Goal: Communication & Community: Answer question/provide support

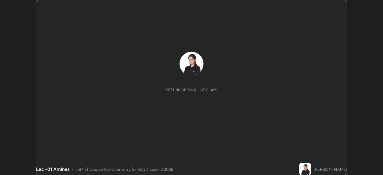
scroll to position [175, 383]
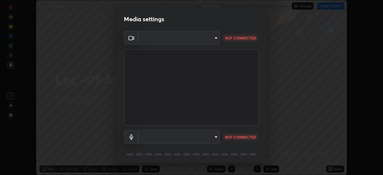
type input "d06bfa8f304afa3967ea8099af1d7ab49983dfb03d10ec62852b72a31e22bf4d"
type input "default"
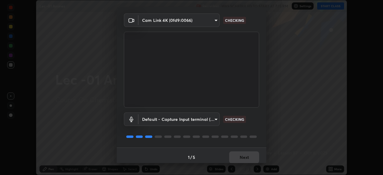
scroll to position [19, 0]
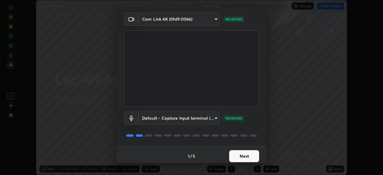
click at [237, 155] on button "Next" at bounding box center [244, 156] width 30 height 12
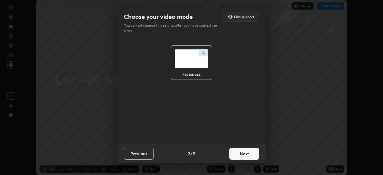
scroll to position [0, 0]
click at [242, 156] on button "Next" at bounding box center [244, 154] width 30 height 12
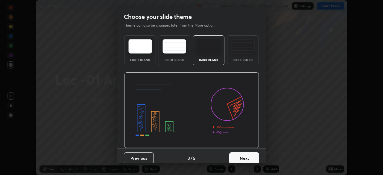
click at [243, 155] on button "Next" at bounding box center [244, 158] width 30 height 12
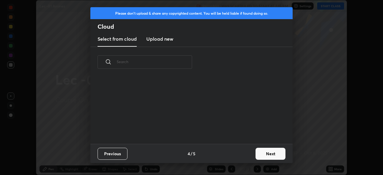
click at [256, 153] on button "Next" at bounding box center [271, 154] width 30 height 12
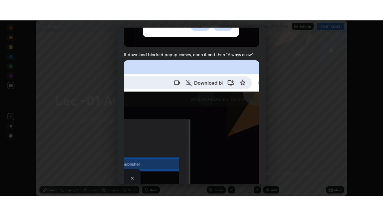
scroll to position [143, 0]
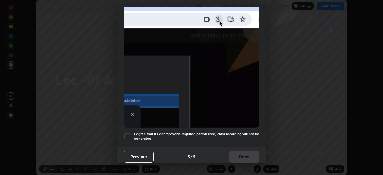
click at [129, 135] on div at bounding box center [127, 136] width 7 height 7
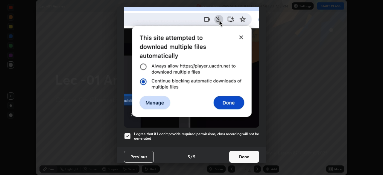
click at [242, 154] on button "Done" at bounding box center [244, 157] width 30 height 12
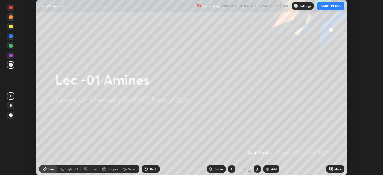
click at [333, 7] on button "START CLASS" at bounding box center [330, 5] width 27 height 7
click at [337, 168] on div "More" at bounding box center [337, 169] width 7 height 3
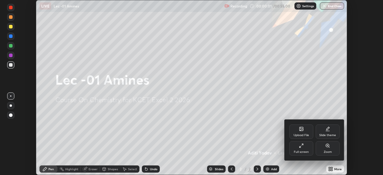
click at [302, 151] on div "Full screen" at bounding box center [301, 152] width 15 height 3
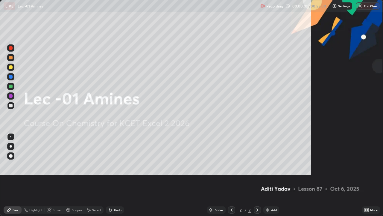
scroll to position [216, 383]
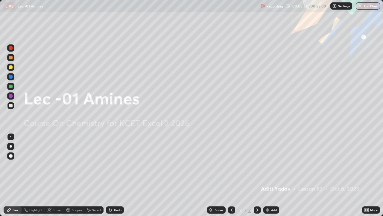
click at [259, 175] on icon at bounding box center [257, 209] width 5 height 5
click at [260, 175] on div at bounding box center [257, 209] width 7 height 7
click at [256, 175] on icon at bounding box center [257, 209] width 5 height 5
click at [257, 175] on icon at bounding box center [257, 209] width 5 height 5
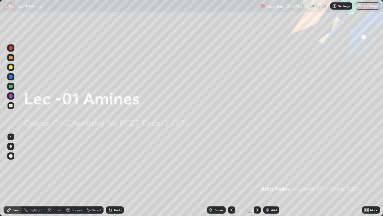
click at [257, 175] on icon at bounding box center [257, 209] width 5 height 5
click at [256, 175] on icon at bounding box center [257, 209] width 5 height 5
click at [231, 175] on icon at bounding box center [231, 209] width 5 height 5
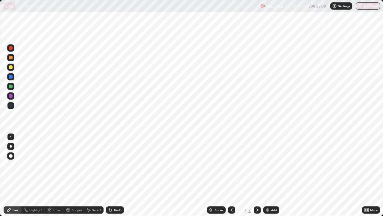
click at [56, 175] on div "Eraser" at bounding box center [54, 209] width 19 height 7
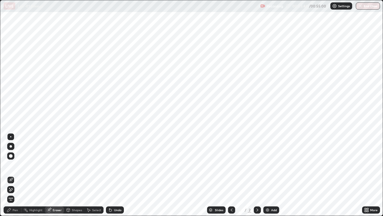
click at [56, 175] on div "Eraser" at bounding box center [57, 209] width 9 height 3
click at [257, 175] on icon at bounding box center [257, 209] width 5 height 5
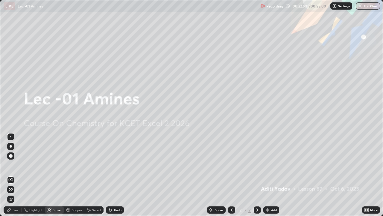
click at [13, 175] on div "Pen" at bounding box center [15, 209] width 5 height 3
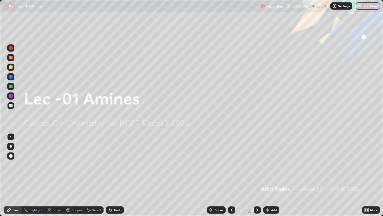
click at [270, 175] on div "Add" at bounding box center [271, 209] width 16 height 7
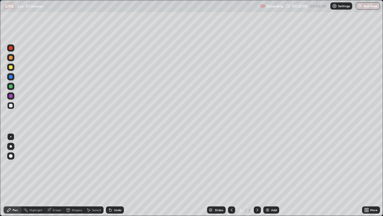
click at [10, 59] on div at bounding box center [11, 58] width 4 height 4
click at [10, 67] on div at bounding box center [11, 67] width 4 height 4
click at [53, 175] on div "Eraser" at bounding box center [57, 209] width 9 height 3
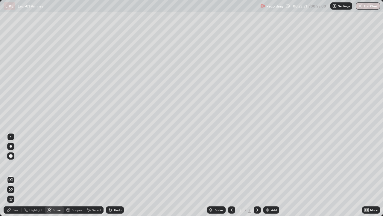
click at [15, 175] on div "Pen" at bounding box center [15, 209] width 5 height 3
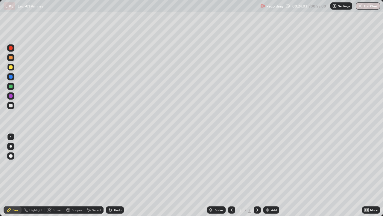
click at [114, 175] on div "Undo" at bounding box center [117, 209] width 7 height 3
click at [113, 175] on div "Undo" at bounding box center [115, 209] width 18 height 7
click at [11, 86] on div at bounding box center [11, 86] width 4 height 4
click at [10, 67] on div at bounding box center [11, 67] width 4 height 4
click at [10, 86] on div at bounding box center [11, 86] width 4 height 4
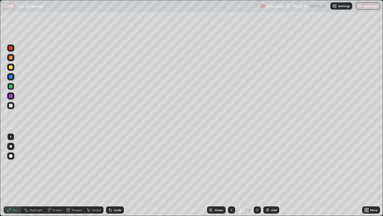
click at [9, 58] on div at bounding box center [11, 58] width 4 height 4
click at [11, 105] on div at bounding box center [11, 106] width 4 height 4
click at [268, 175] on img at bounding box center [267, 209] width 5 height 5
click at [10, 59] on div at bounding box center [11, 58] width 4 height 4
click at [116, 175] on div "Undo" at bounding box center [117, 209] width 7 height 3
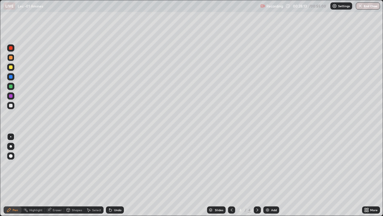
click at [10, 69] on div at bounding box center [10, 66] width 7 height 7
click at [9, 86] on div at bounding box center [11, 86] width 4 height 4
click at [110, 175] on icon at bounding box center [110, 210] width 2 height 2
click at [110, 175] on div "Undo" at bounding box center [115, 209] width 18 height 7
click at [108, 175] on div "Undo" at bounding box center [115, 209] width 18 height 7
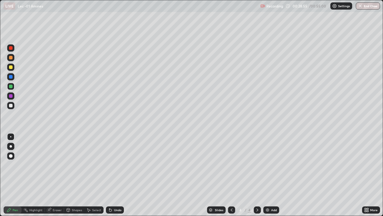
click at [101, 175] on div "Select" at bounding box center [93, 209] width 19 height 7
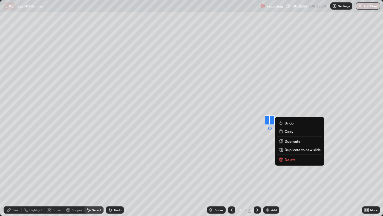
click at [113, 175] on div "Undo" at bounding box center [115, 209] width 18 height 7
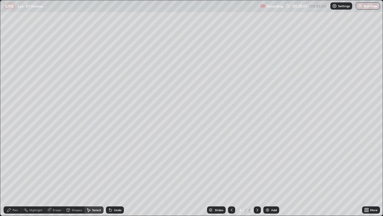
click at [19, 175] on div "Pen" at bounding box center [13, 209] width 18 height 7
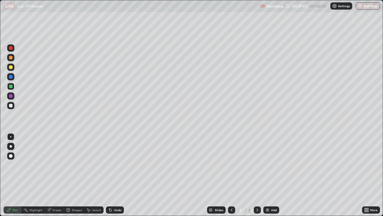
click at [114, 175] on div "Undo" at bounding box center [117, 209] width 7 height 3
click at [116, 175] on div "Undo" at bounding box center [117, 209] width 7 height 3
click at [114, 175] on div "Undo" at bounding box center [115, 209] width 18 height 7
click at [114, 175] on div "Undo" at bounding box center [117, 209] width 7 height 3
click at [10, 97] on div at bounding box center [11, 96] width 4 height 4
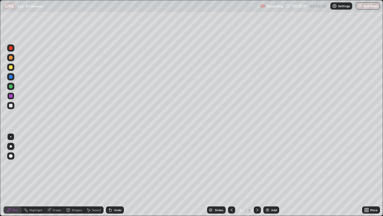
click at [11, 86] on div at bounding box center [11, 86] width 4 height 4
click at [11, 77] on div at bounding box center [11, 77] width 4 height 4
click at [10, 88] on div at bounding box center [10, 86] width 7 height 7
click at [11, 58] on div at bounding box center [11, 58] width 4 height 4
click at [11, 87] on div at bounding box center [11, 86] width 4 height 4
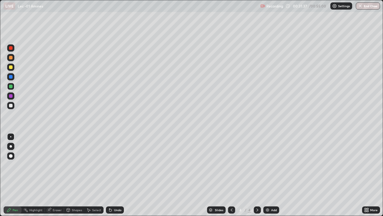
click at [265, 175] on div "Add" at bounding box center [271, 209] width 16 height 7
click at [11, 68] on div at bounding box center [11, 67] width 4 height 4
click at [10, 86] on div at bounding box center [11, 86] width 4 height 4
click at [10, 95] on div at bounding box center [11, 96] width 4 height 4
click at [10, 78] on div at bounding box center [11, 77] width 4 height 4
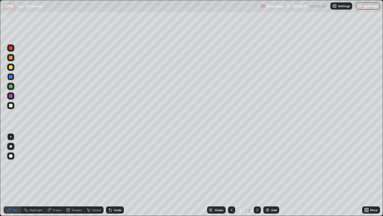
click at [11, 58] on div at bounding box center [11, 58] width 4 height 4
click at [10, 106] on div at bounding box center [11, 106] width 4 height 4
click at [10, 96] on div at bounding box center [11, 96] width 4 height 4
click at [12, 87] on div at bounding box center [11, 86] width 4 height 4
click at [12, 77] on div at bounding box center [11, 77] width 4 height 4
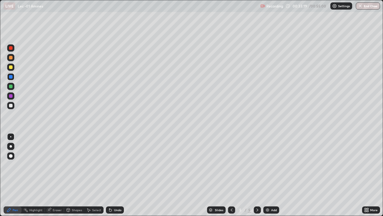
click at [11, 58] on div at bounding box center [11, 58] width 4 height 4
click at [10, 98] on div at bounding box center [10, 95] width 7 height 7
click at [11, 67] on div at bounding box center [11, 67] width 4 height 4
click at [9, 60] on div at bounding box center [10, 57] width 7 height 7
click at [10, 86] on div at bounding box center [11, 86] width 4 height 4
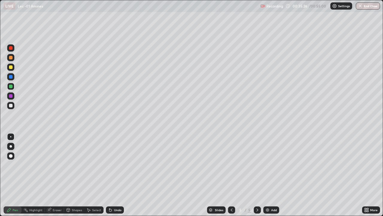
click at [114, 175] on div "Undo" at bounding box center [117, 209] width 7 height 3
click at [12, 107] on div at bounding box center [11, 106] width 4 height 4
click at [11, 58] on div at bounding box center [11, 58] width 4 height 4
click at [11, 79] on div at bounding box center [10, 76] width 7 height 7
click at [114, 175] on div "Undo" at bounding box center [117, 209] width 7 height 3
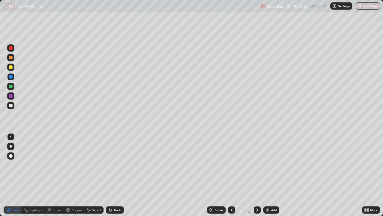
click at [57, 175] on div "Eraser" at bounding box center [57, 209] width 9 height 3
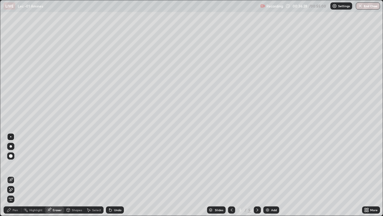
click at [13, 175] on div "Pen" at bounding box center [15, 209] width 5 height 3
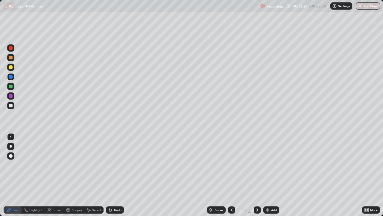
click at [10, 97] on div at bounding box center [11, 96] width 4 height 4
click at [11, 87] on div at bounding box center [11, 86] width 4 height 4
click at [270, 175] on div "Add" at bounding box center [271, 209] width 16 height 7
click at [10, 97] on div at bounding box center [11, 96] width 4 height 4
click at [9, 106] on div at bounding box center [11, 106] width 4 height 4
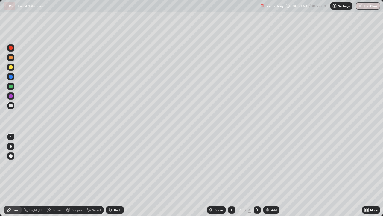
click at [11, 67] on div at bounding box center [11, 67] width 4 height 4
click at [13, 106] on div at bounding box center [10, 105] width 7 height 7
click at [10, 58] on div at bounding box center [11, 58] width 4 height 4
click at [10, 86] on div at bounding box center [11, 86] width 4 height 4
click at [13, 99] on div at bounding box center [10, 95] width 7 height 7
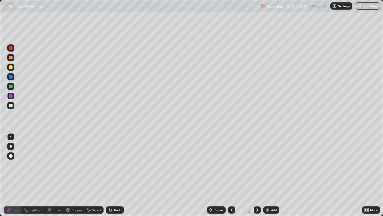
click at [265, 175] on img at bounding box center [267, 209] width 5 height 5
click at [9, 107] on div at bounding box center [11, 106] width 4 height 4
click at [11, 87] on div at bounding box center [11, 86] width 4 height 4
click at [10, 79] on div at bounding box center [10, 76] width 7 height 7
click at [10, 67] on div at bounding box center [11, 67] width 4 height 4
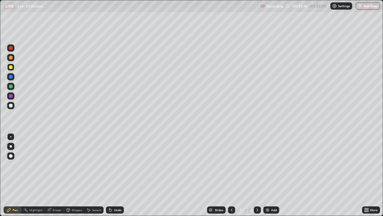
click at [10, 106] on div at bounding box center [11, 106] width 4 height 4
click at [10, 66] on div at bounding box center [11, 67] width 4 height 4
click at [12, 58] on div at bounding box center [11, 58] width 4 height 4
click at [268, 175] on img at bounding box center [267, 209] width 5 height 5
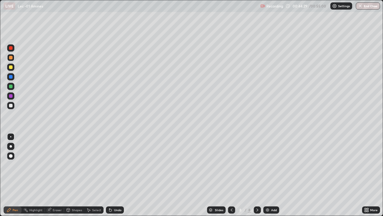
click at [10, 104] on div at bounding box center [11, 106] width 4 height 4
click at [9, 69] on div at bounding box center [10, 66] width 7 height 7
click at [10, 58] on div at bounding box center [11, 58] width 4 height 4
click at [8, 89] on div at bounding box center [10, 86] width 7 height 7
click at [10, 76] on div at bounding box center [11, 77] width 4 height 4
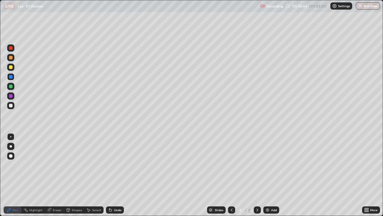
click at [11, 87] on div at bounding box center [11, 86] width 4 height 4
click at [117, 175] on div "Undo" at bounding box center [115, 209] width 18 height 7
click at [11, 77] on div at bounding box center [11, 77] width 4 height 4
click at [11, 67] on div at bounding box center [11, 67] width 4 height 4
click at [13, 95] on div at bounding box center [10, 95] width 7 height 7
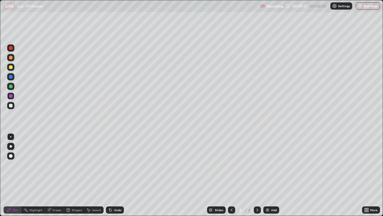
click at [109, 175] on div "Undo" at bounding box center [115, 209] width 18 height 7
click at [110, 175] on div "Undo" at bounding box center [115, 209] width 18 height 7
click at [112, 175] on div "Undo" at bounding box center [115, 209] width 18 height 7
click at [113, 175] on div "Undo" at bounding box center [115, 209] width 18 height 7
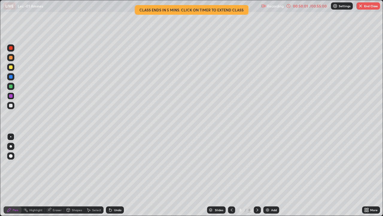
click at [9, 88] on div at bounding box center [10, 86] width 7 height 7
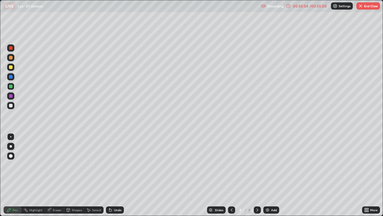
click at [12, 97] on div at bounding box center [11, 96] width 4 height 4
click at [11, 77] on div at bounding box center [11, 77] width 4 height 4
click at [10, 86] on div at bounding box center [11, 86] width 4 height 4
click at [228, 175] on div at bounding box center [231, 209] width 7 height 7
click at [231, 175] on icon at bounding box center [231, 209] width 5 height 5
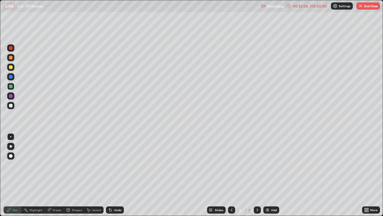
click at [231, 175] on div at bounding box center [231, 209] width 7 height 7
click at [231, 175] on icon at bounding box center [231, 209] width 5 height 5
click at [233, 175] on div at bounding box center [231, 209] width 7 height 7
click at [370, 5] on button "End Class" at bounding box center [368, 5] width 24 height 7
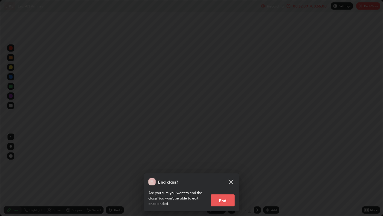
click at [230, 175] on button "End" at bounding box center [223, 200] width 24 height 12
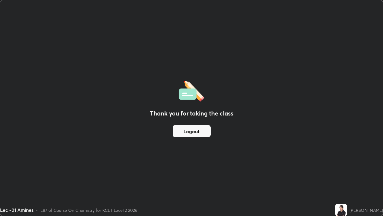
click at [191, 130] on button "Logout" at bounding box center [192, 131] width 38 height 12
click at [189, 132] on button "Logout" at bounding box center [192, 131] width 38 height 12
click at [186, 132] on button "Logout" at bounding box center [192, 131] width 38 height 12
click at [180, 130] on button "Logout" at bounding box center [192, 131] width 38 height 12
